Goal: Check status: Check status

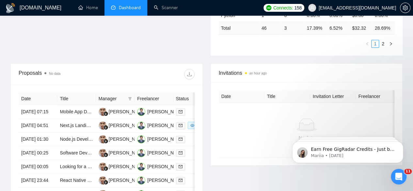
scroll to position [216, 0]
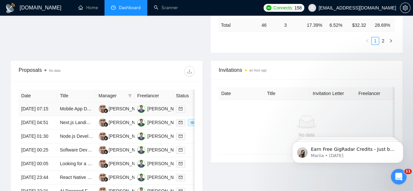
click at [28, 102] on td "[DATE] 07:15" at bounding box center [38, 109] width 39 height 14
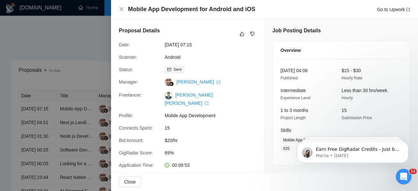
click at [68, 96] on div at bounding box center [209, 95] width 418 height 191
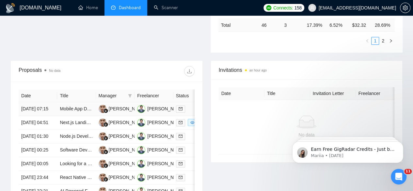
click at [29, 102] on td "[DATE] 07:15" at bounding box center [38, 109] width 39 height 14
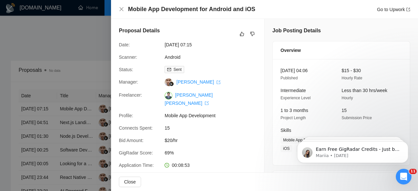
click at [74, 62] on div at bounding box center [209, 95] width 418 height 191
